Goal: Task Accomplishment & Management: Use online tool/utility

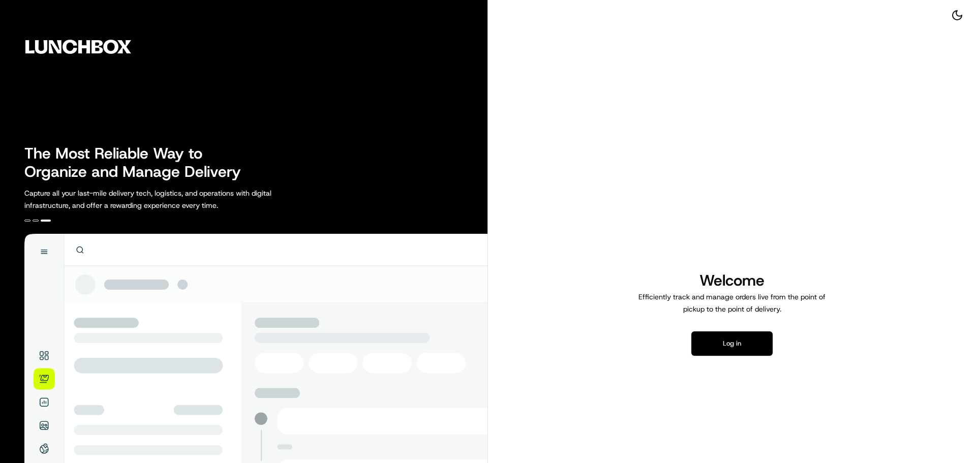
click at [723, 335] on button "Log in" at bounding box center [731, 343] width 81 height 24
